Goal: Task Accomplishment & Management: Use online tool/utility

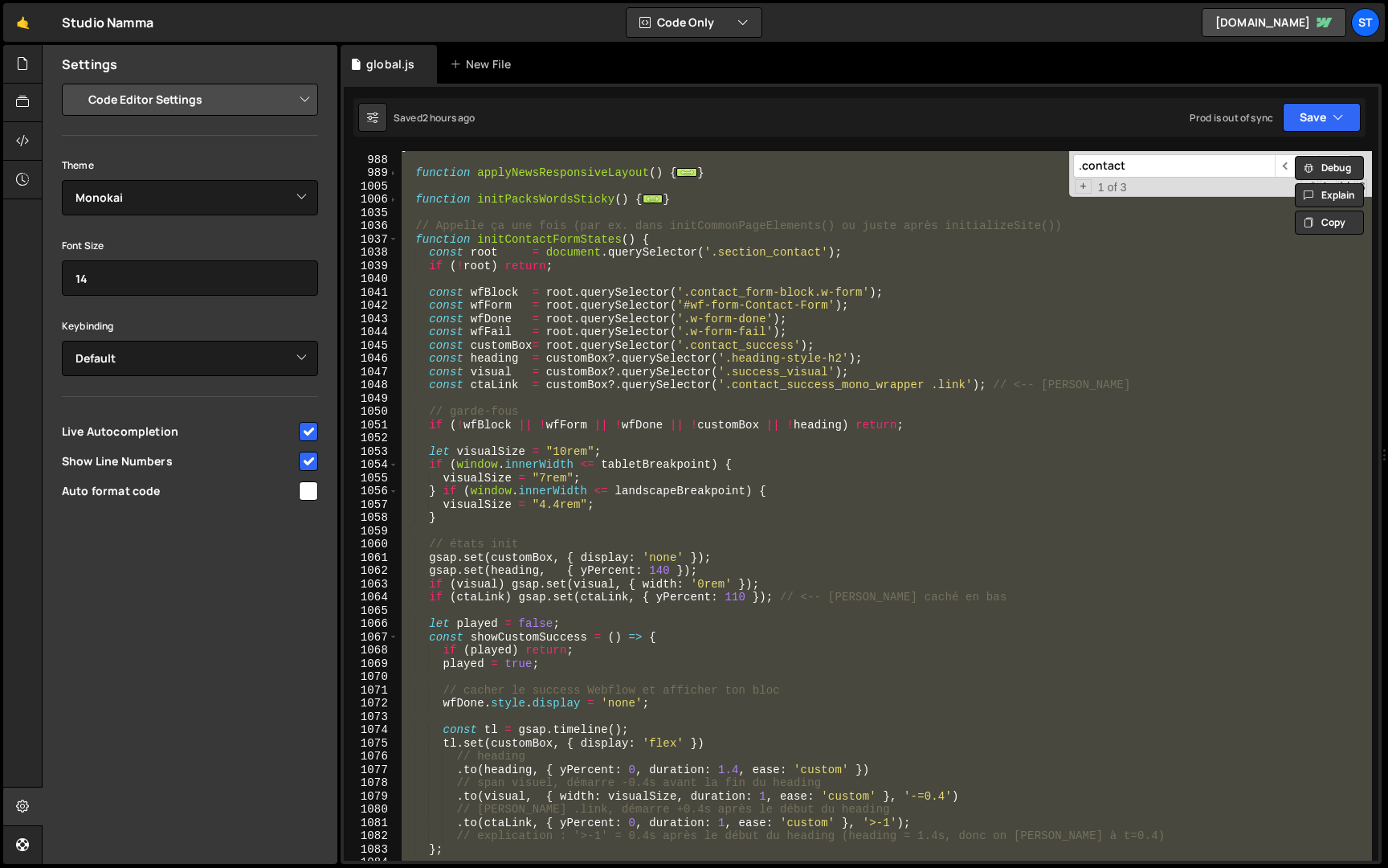
select select "editor"
select select "ace/theme/monokai"
click at [510, 585] on div "} function applyNewsResponsiveLayout ( ) { ... } function initPacksWordsSticky …" at bounding box center [885, 506] width 974 height 710
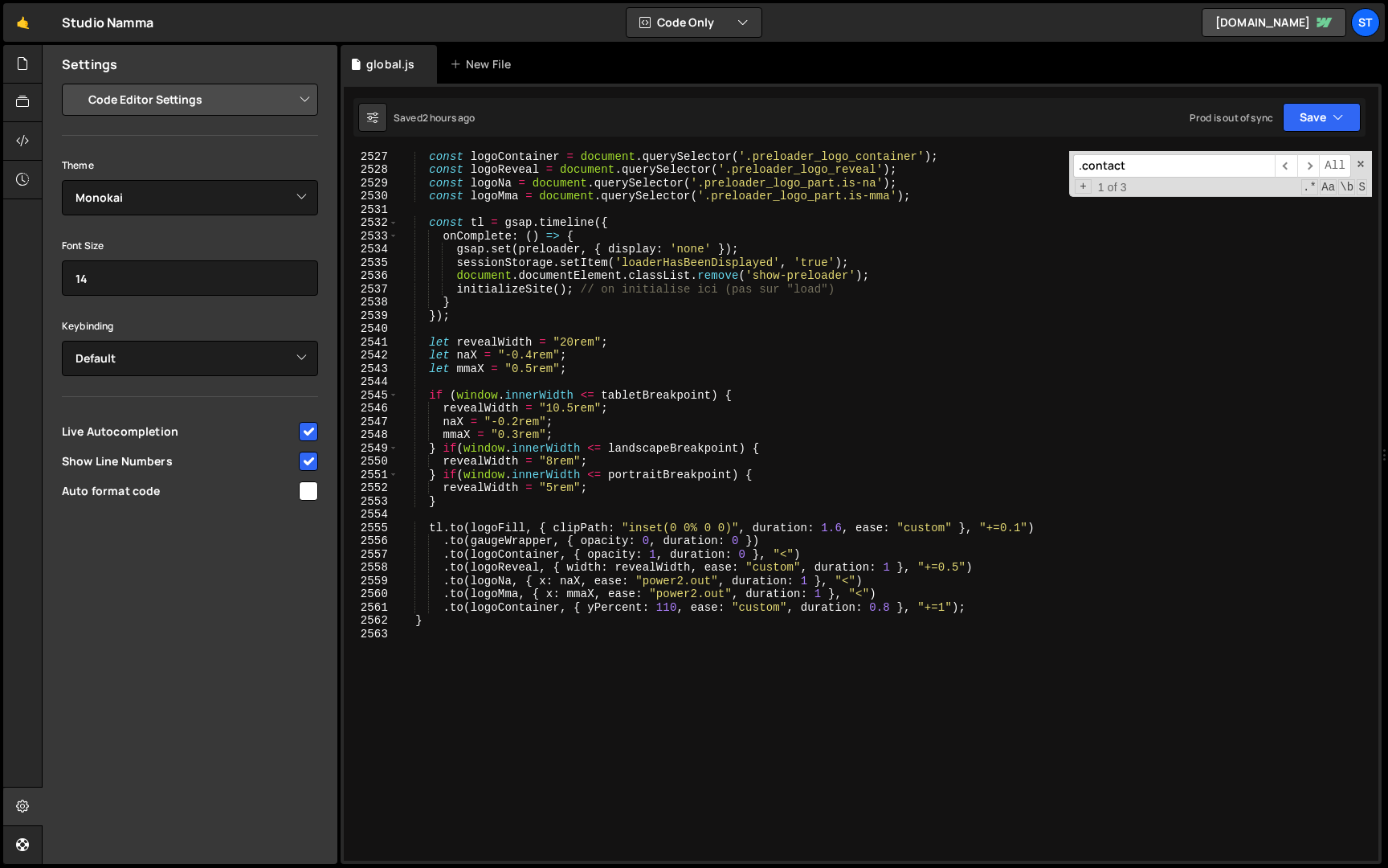
scroll to position [12168, 0]
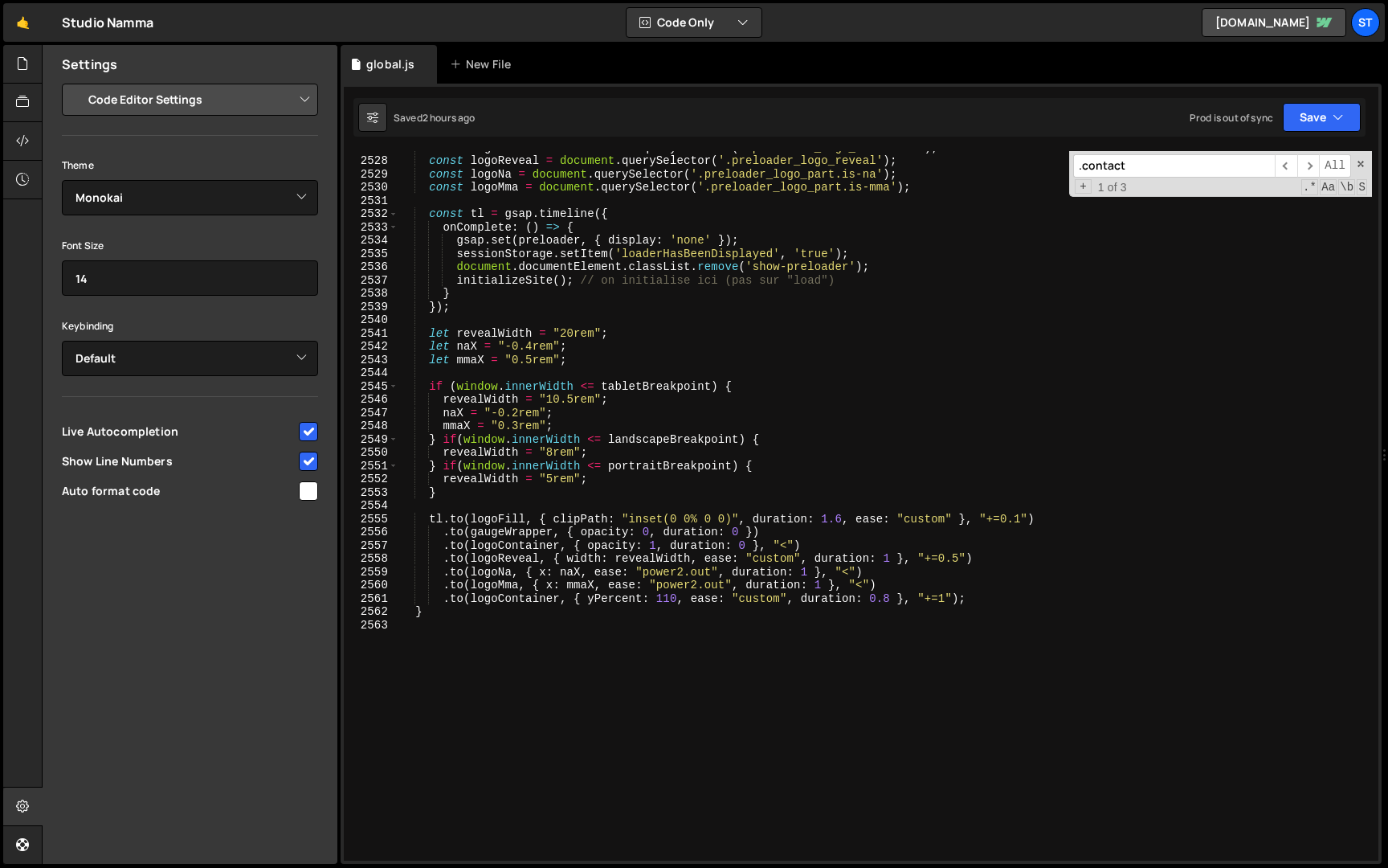
click at [438, 614] on div "const logoContainer = document . querySelector ( '.preloader_logo_container' ) …" at bounding box center [885, 508] width 974 height 736
type textarea "}"
paste textarea "});"
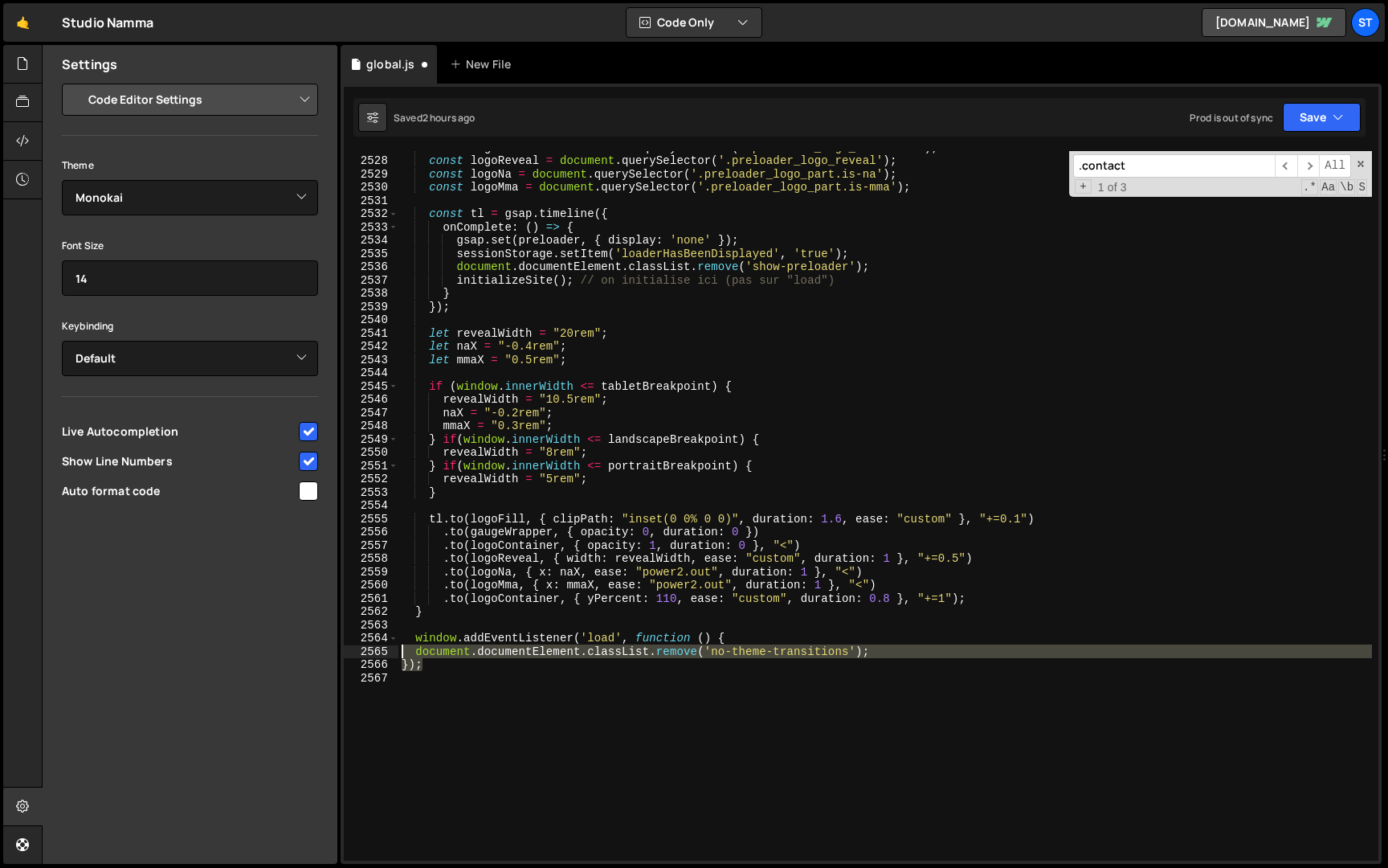
drag, startPoint x: 434, startPoint y: 663, endPoint x: 401, endPoint y: 651, distance: 35.1
click at [401, 651] on div "const logoContainer = document . querySelector ( '.preloader_logo_container' ) …" at bounding box center [885, 508] width 974 height 736
click at [452, 658] on div "const logoContainer = document . querySelector ( '.preloader_logo_container' ) …" at bounding box center [885, 506] width 974 height 710
type textarea "});"
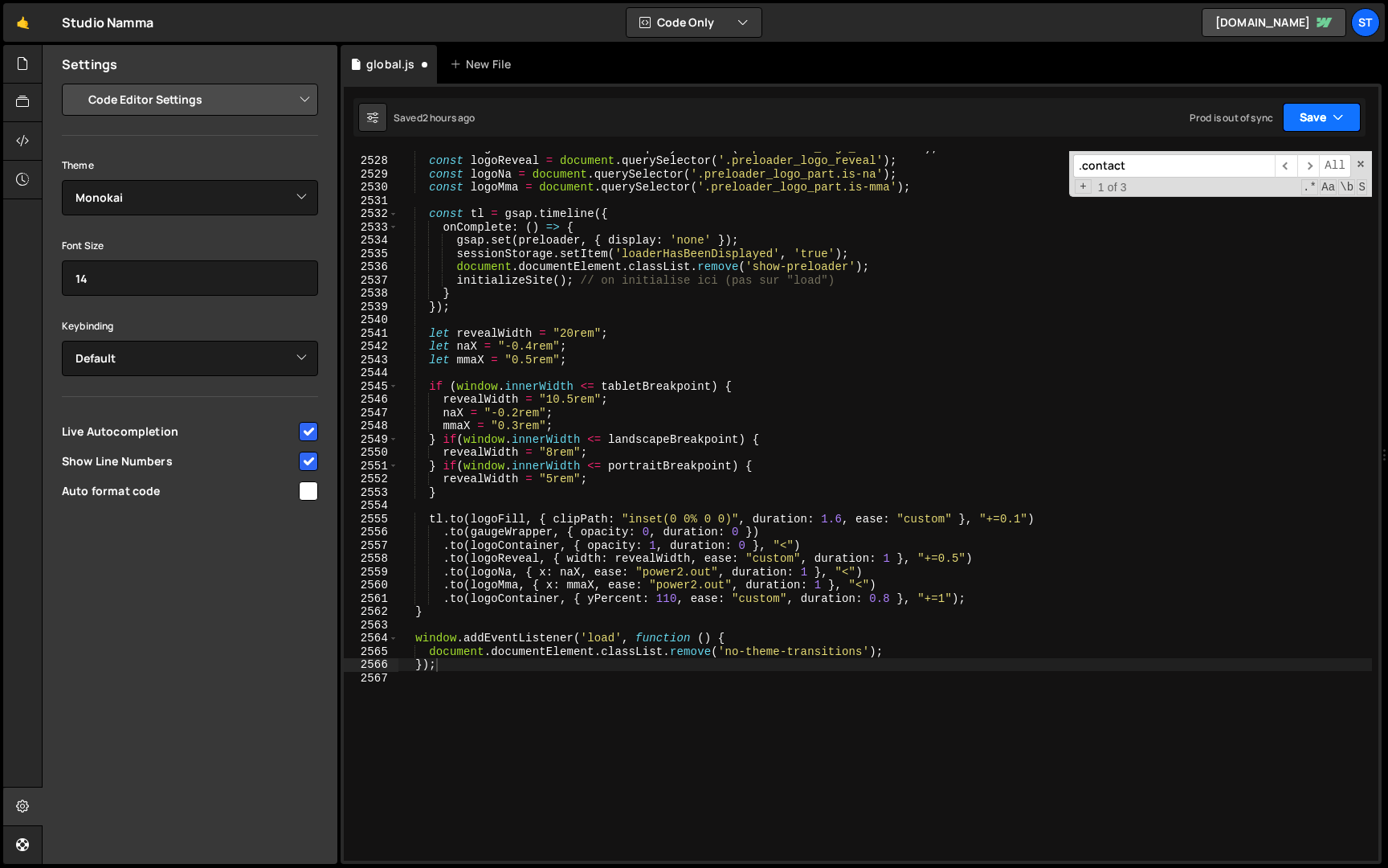
click at [1330, 119] on button "Save" at bounding box center [1322, 117] width 78 height 29
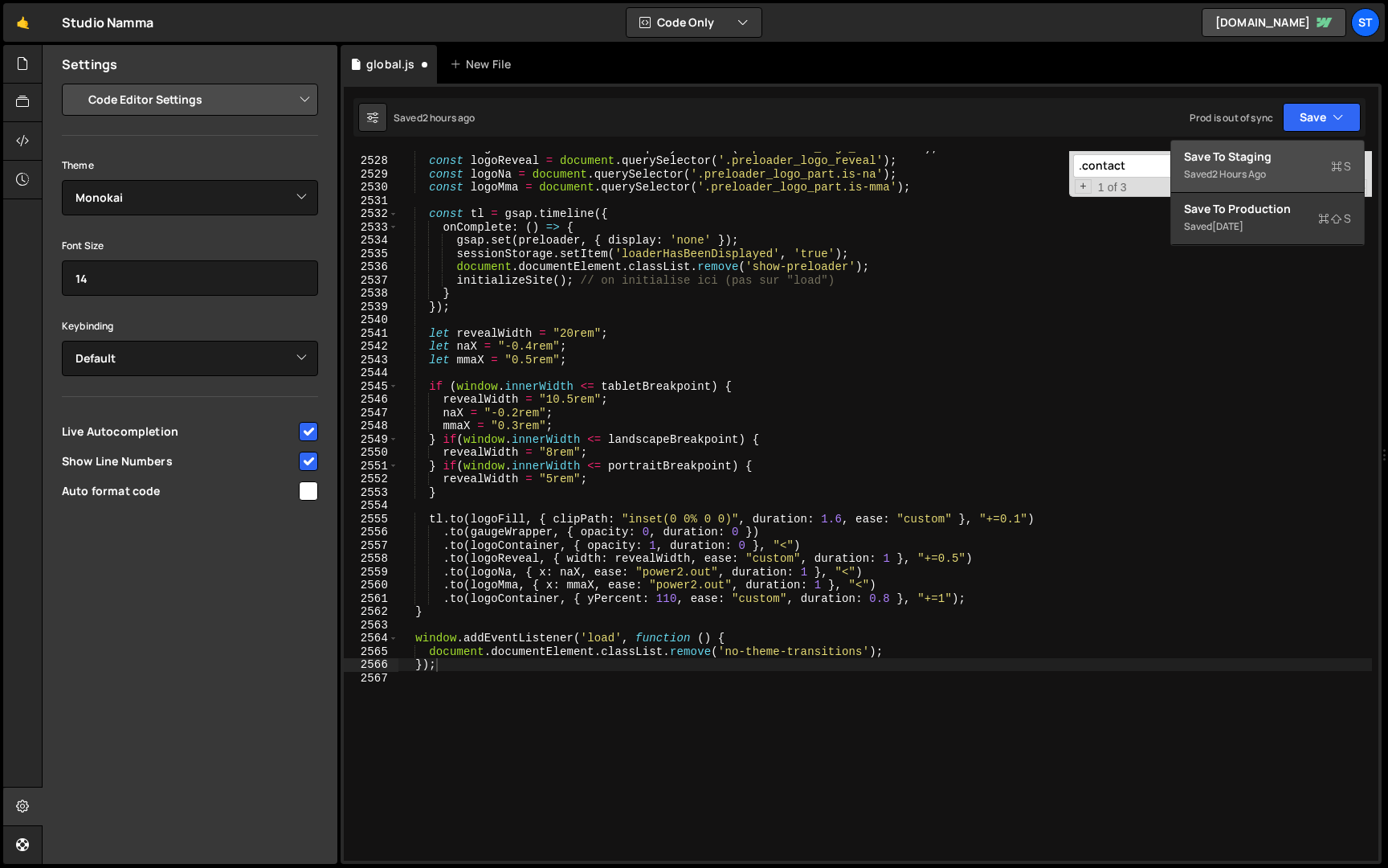
click at [1301, 161] on div "Save to Staging S" at bounding box center [1267, 156] width 167 height 16
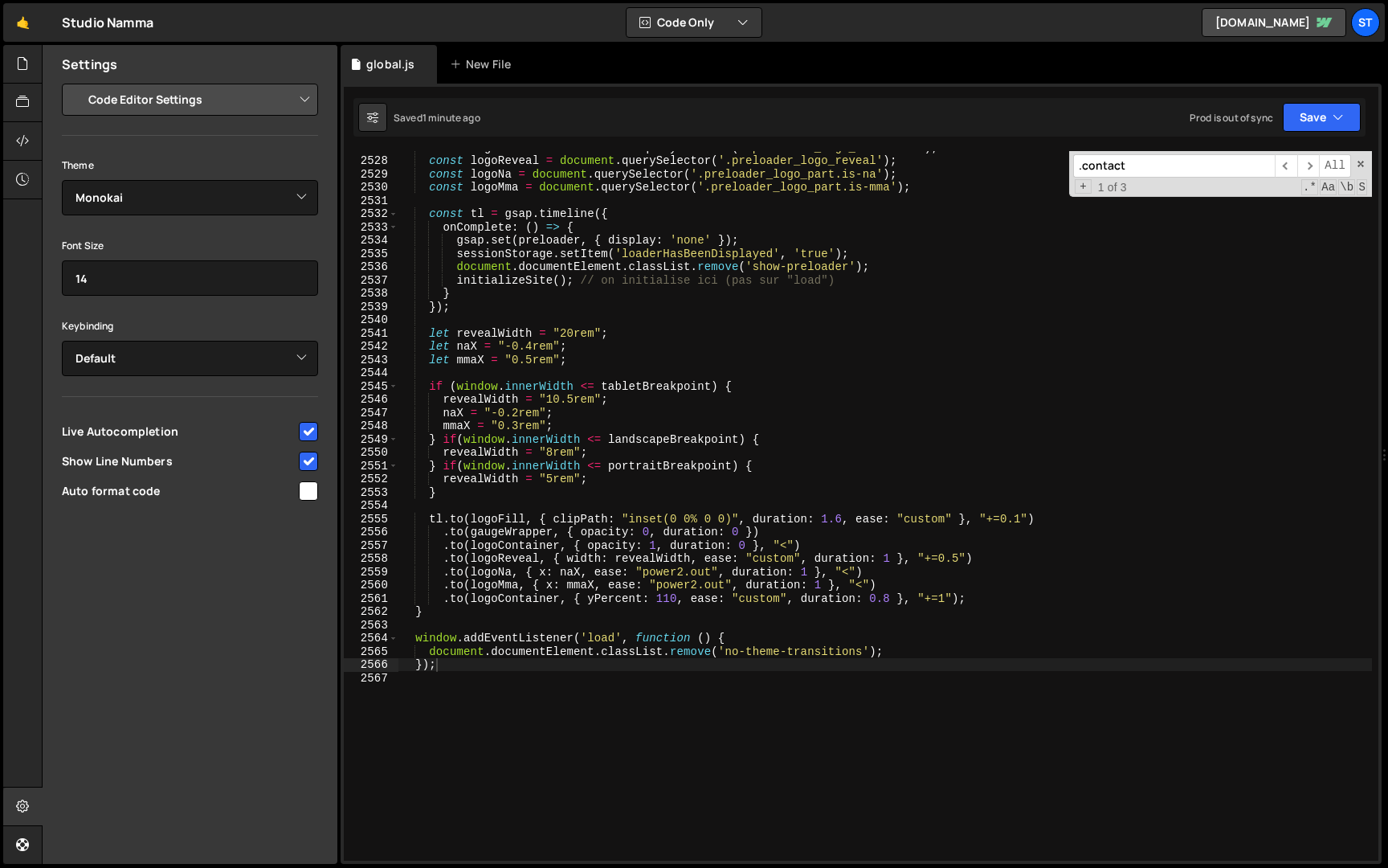
click at [1184, 175] on input ".contact" at bounding box center [1175, 166] width 202 height 23
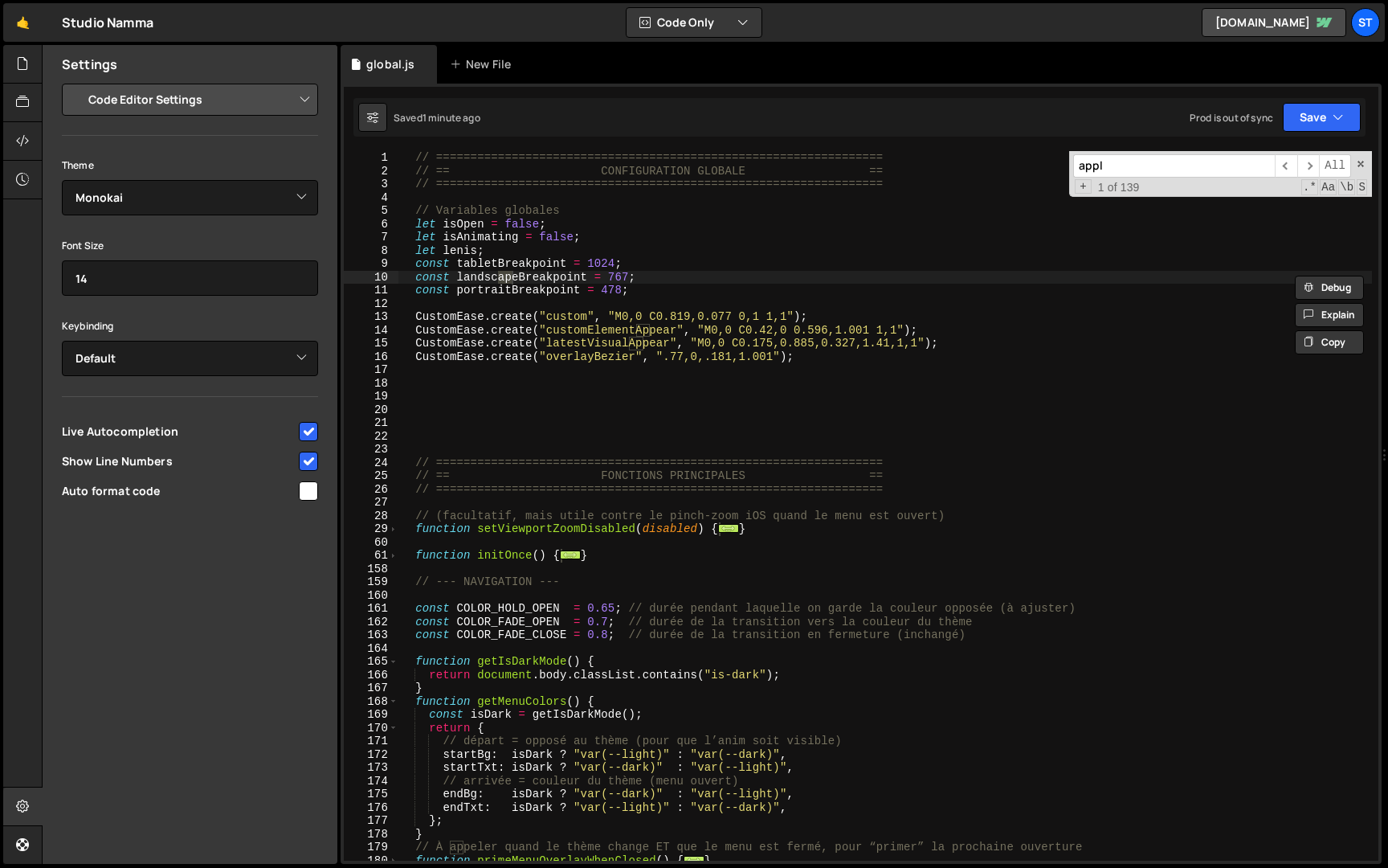
scroll to position [3357, 0]
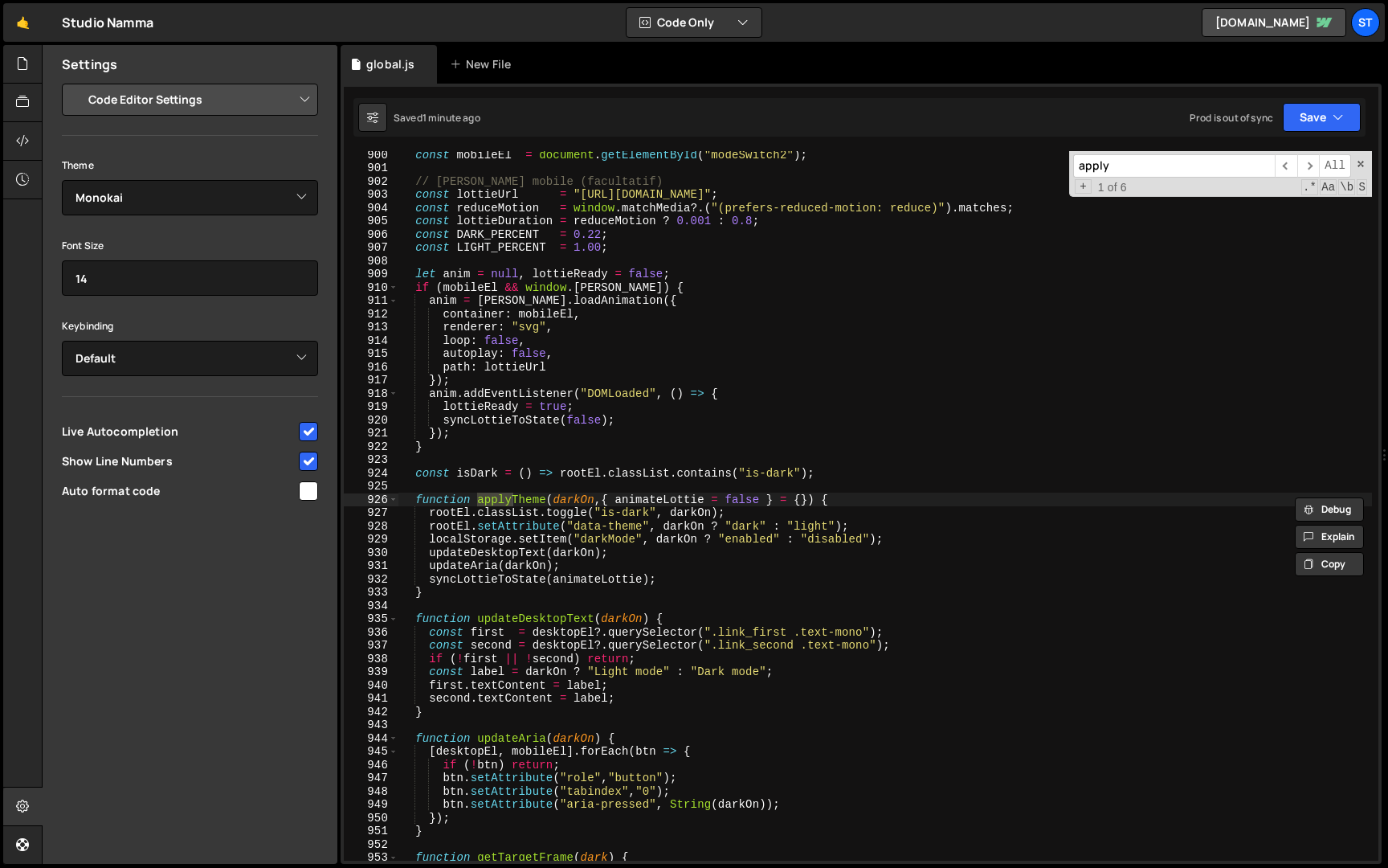
type input "apply"
click at [506, 587] on div "const mobileEl = document . getElementById ( "modeSwitch2" ) ; // [PERSON_NAME]…" at bounding box center [885, 515] width 974 height 736
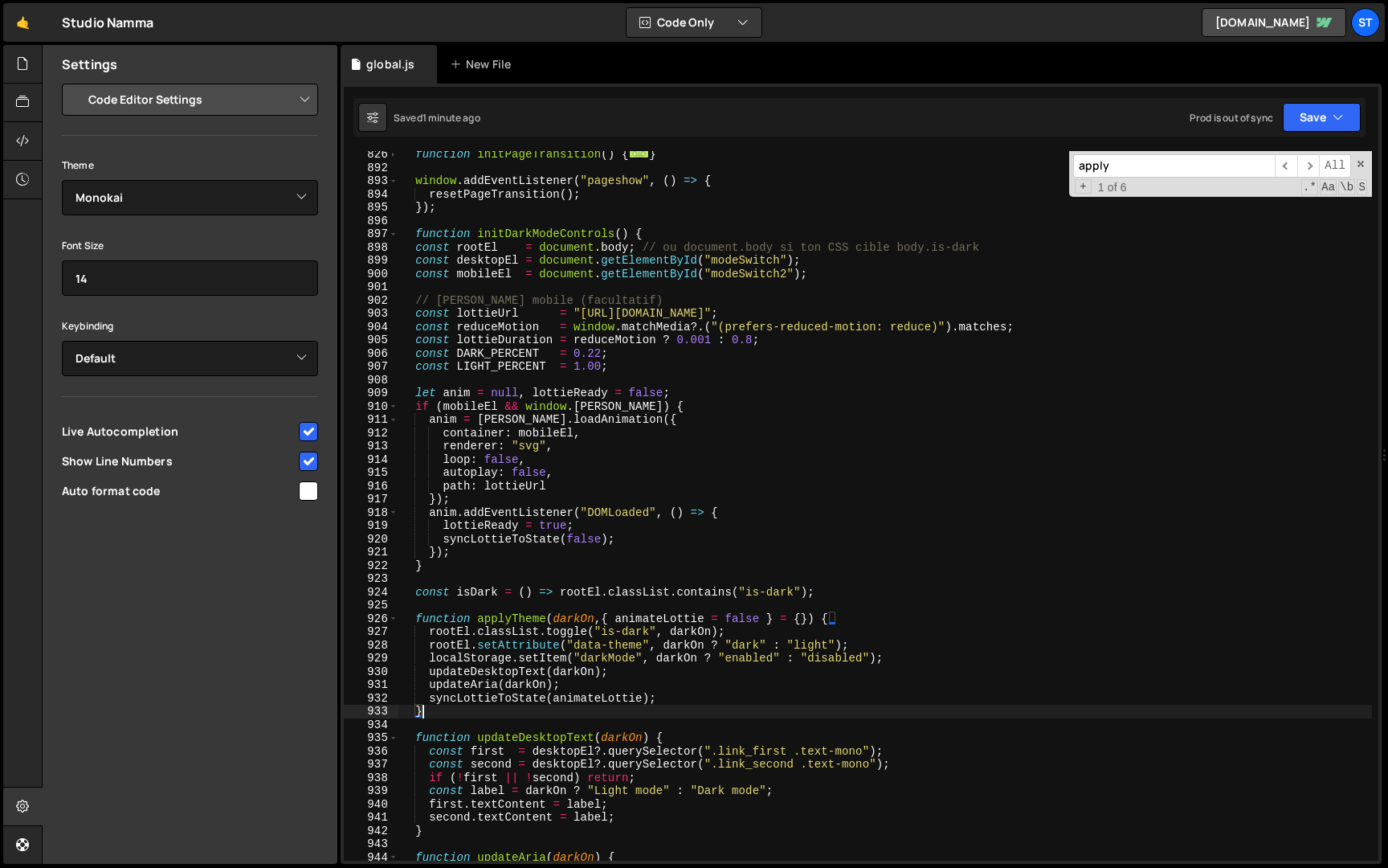
scroll to position [3237, 0]
click at [417, 615] on div "function initPageTransition ( ) { ... } window . addEventListener ( "pageshow" …" at bounding box center [885, 515] width 974 height 736
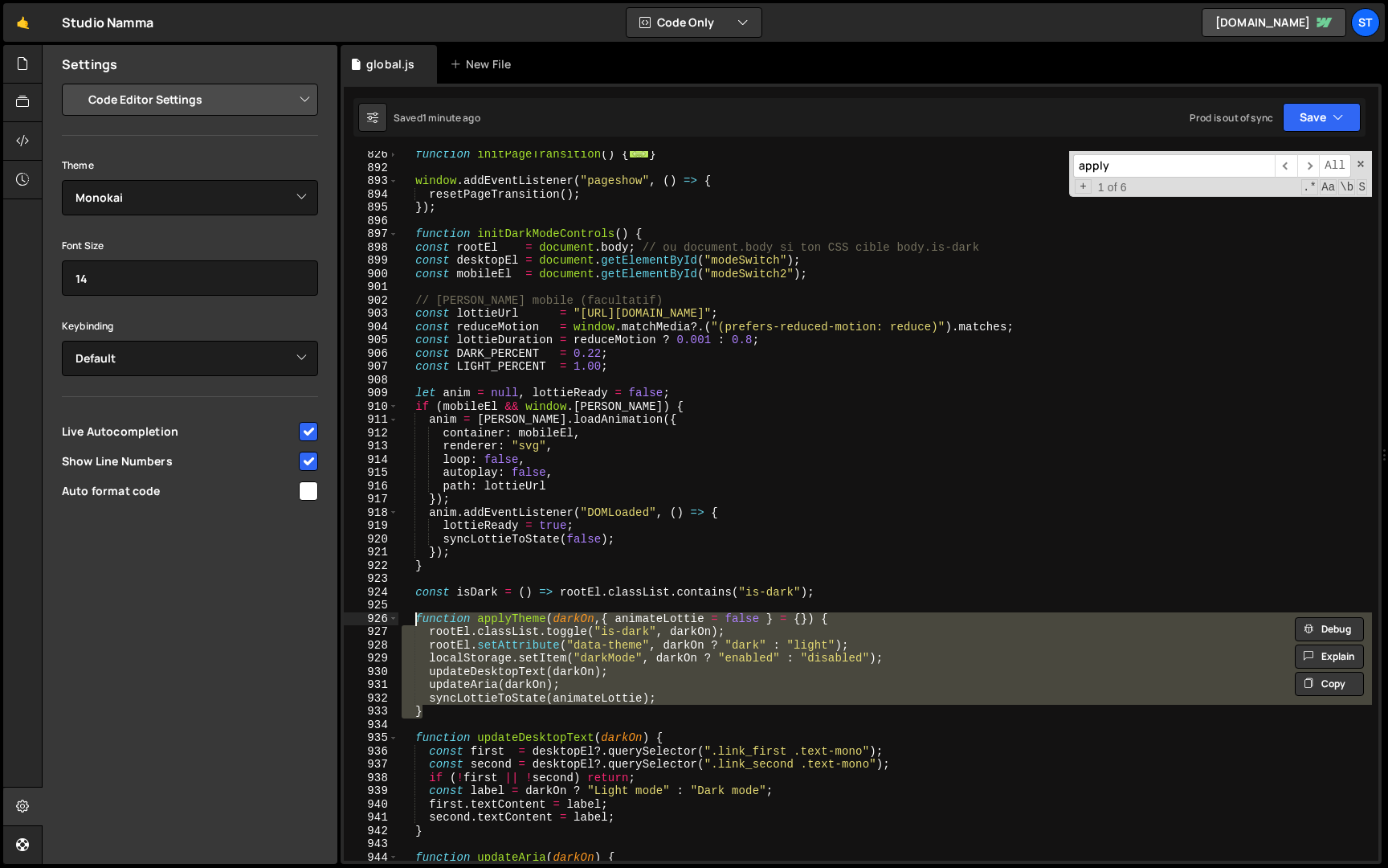
paste textarea "}"
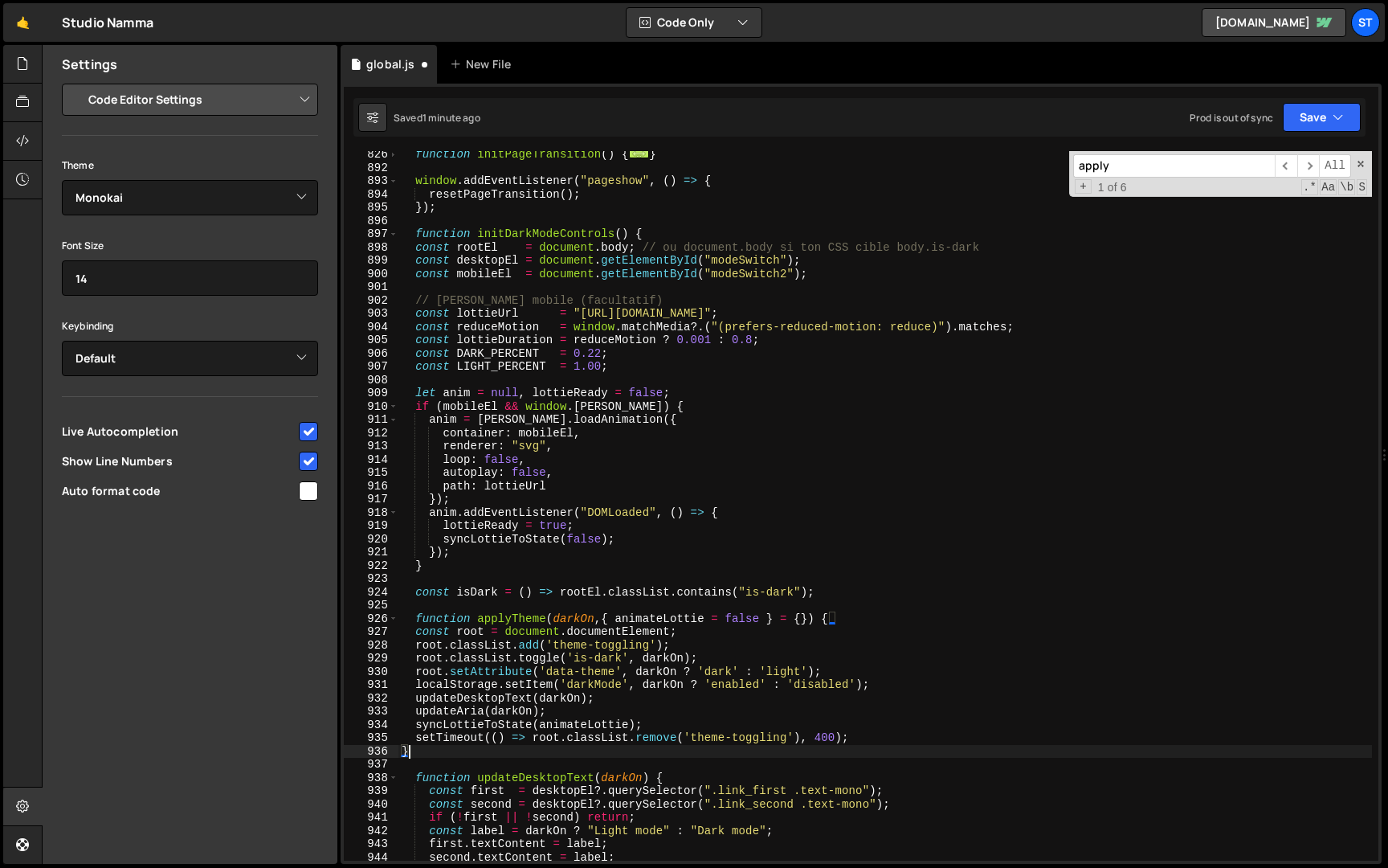
click at [413, 635] on div "function initPageTransition ( ) { ... } window . addEventListener ( "pageshow" …" at bounding box center [885, 515] width 974 height 736
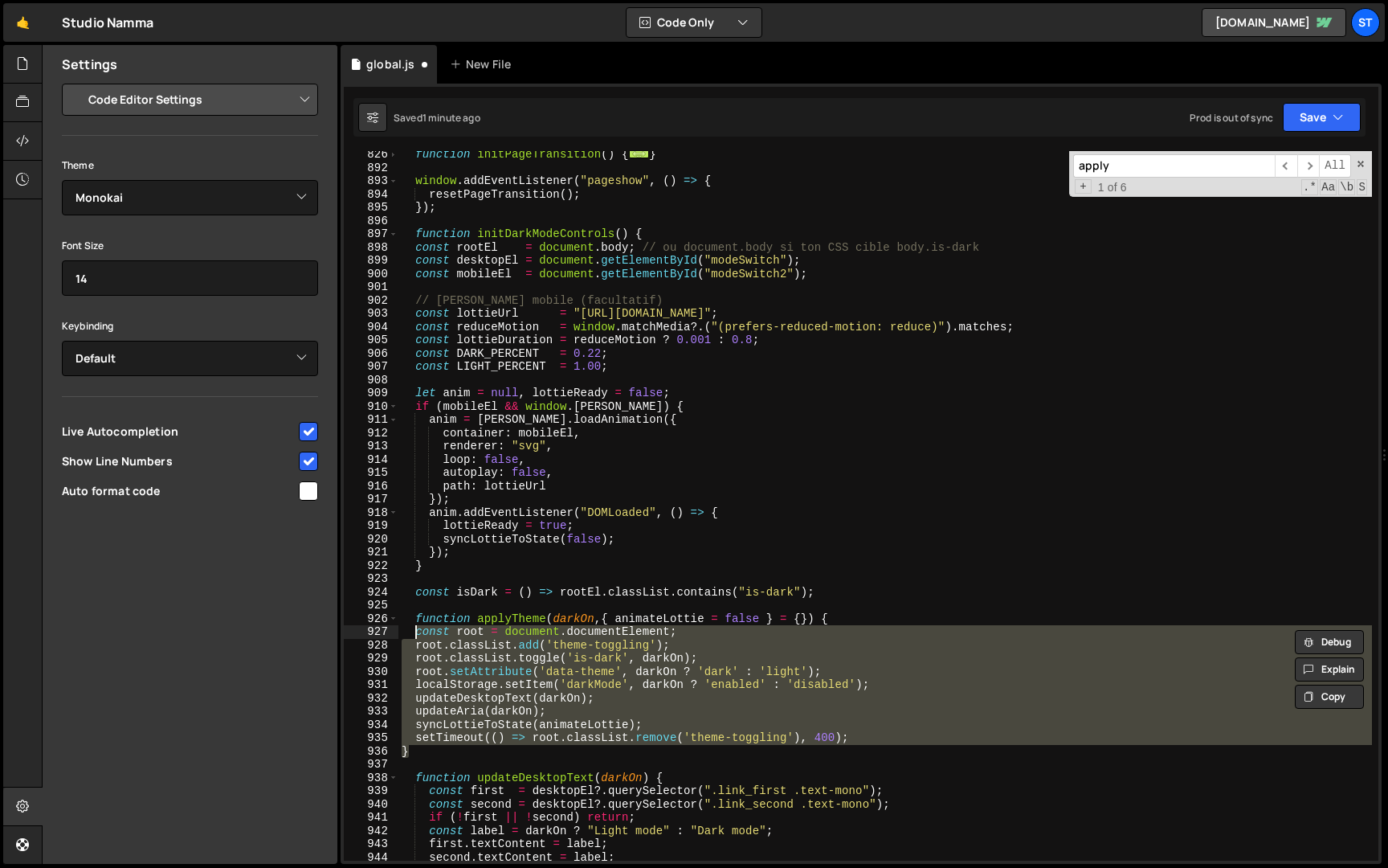
type textarea "const root = document.documentElement; root.classList.add('theme-toggling');"
